Goal: Navigation & Orientation: Find specific page/section

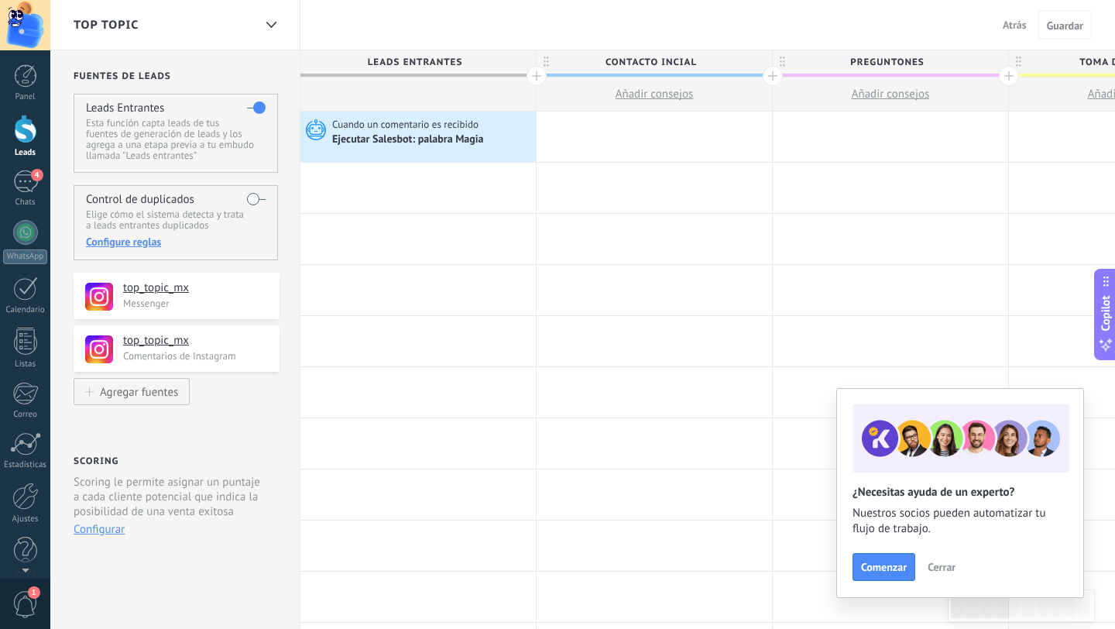
click at [36, 137] on div at bounding box center [25, 129] width 23 height 29
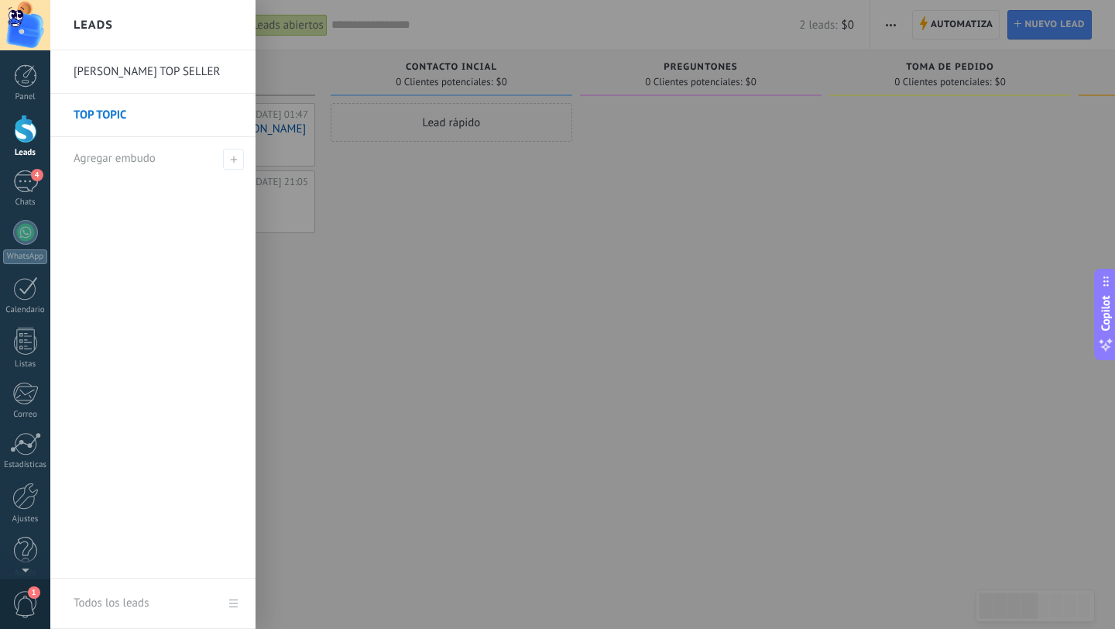
click at [139, 115] on link "TOP TOPIC" at bounding box center [157, 115] width 166 height 43
